Goal: Find specific page/section: Find specific page/section

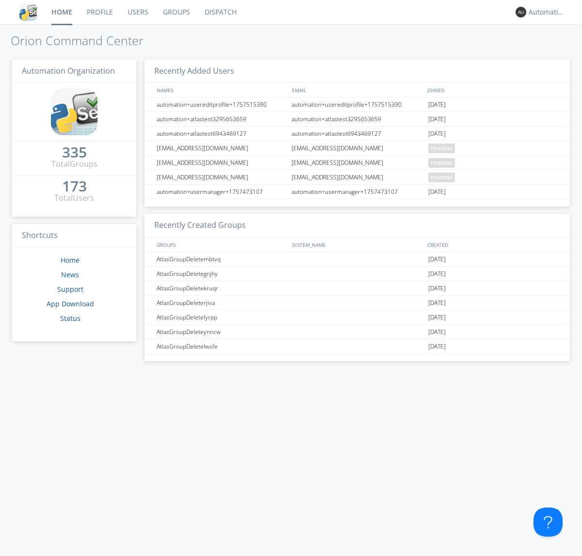
click at [220, 12] on link "Dispatch" at bounding box center [220, 12] width 47 height 24
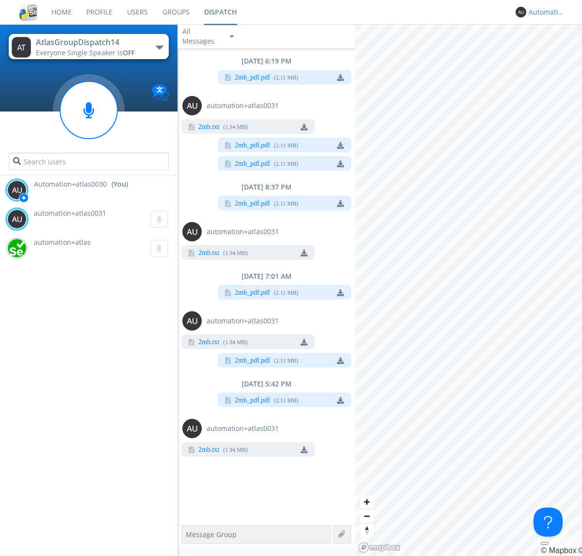
click at [544, 12] on div "Automation+atlas0030" at bounding box center [547, 12] width 36 height 10
